Goal: Information Seeking & Learning: Learn about a topic

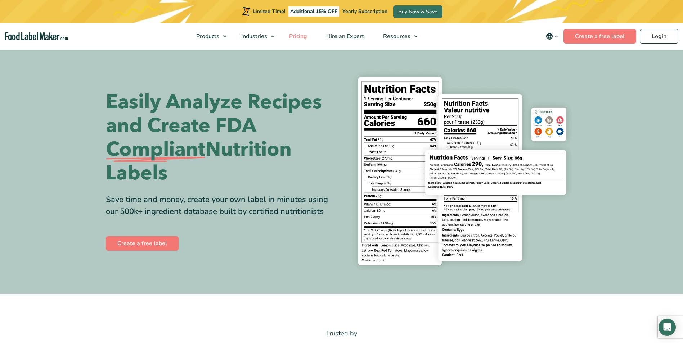
click at [300, 35] on span "Pricing" at bounding box center [297, 36] width 21 height 8
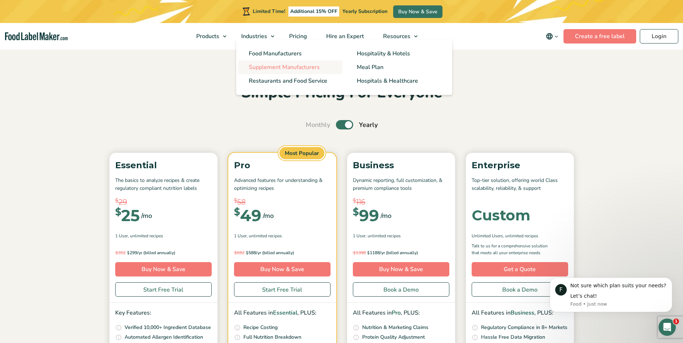
click at [269, 66] on span "Supplement Manufacturers" at bounding box center [284, 67] width 71 height 8
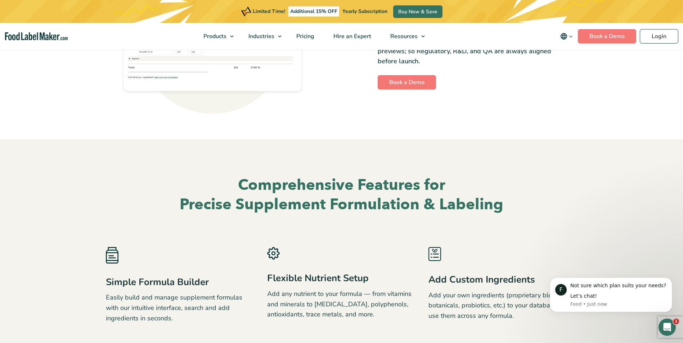
scroll to position [972, 0]
